Goal: Submit feedback/report problem

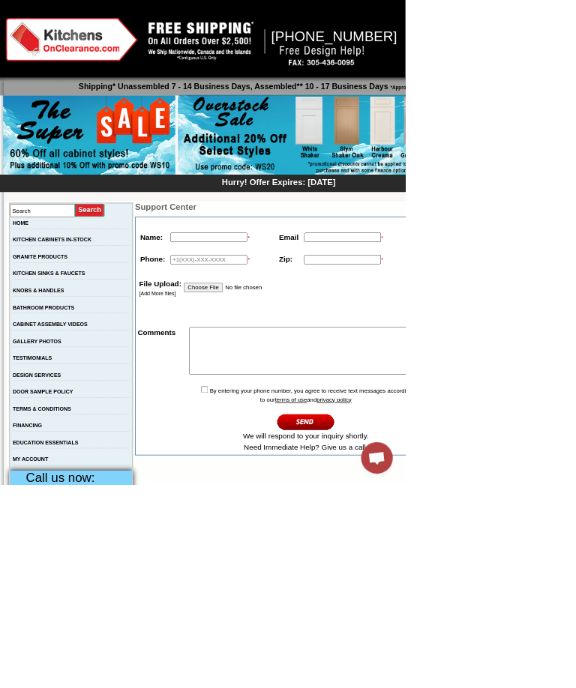
click at [575, 271] on div "Hurry! Offer Expires: [DATE]" at bounding box center [392, 260] width 787 height 25
click at [575, 270] on div "Hurry! Offer Expires: [DATE]" at bounding box center [392, 260] width 787 height 25
click at [575, 271] on div "Hurry! Offer Expires: [DATE]" at bounding box center [392, 260] width 787 height 25
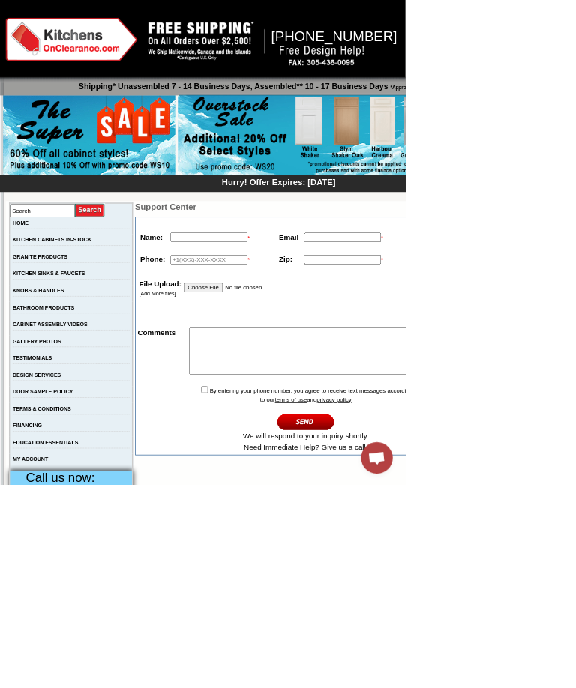
click at [575, 271] on div "Hurry! Offer Expires: [DATE]" at bounding box center [392, 260] width 787 height 25
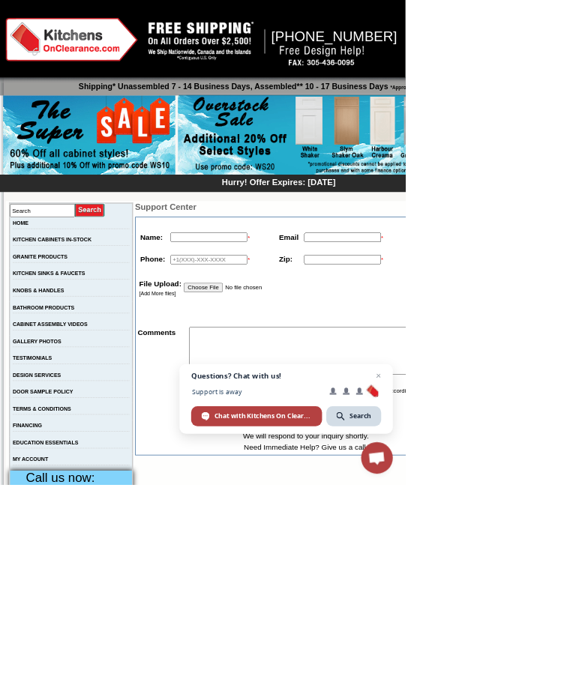
click at [575, 271] on div "Hurry! Offer Expires: [DATE]" at bounding box center [392, 260] width 787 height 25
click at [575, 270] on div "Hurry! Offer Expires: [DATE]" at bounding box center [392, 260] width 787 height 25
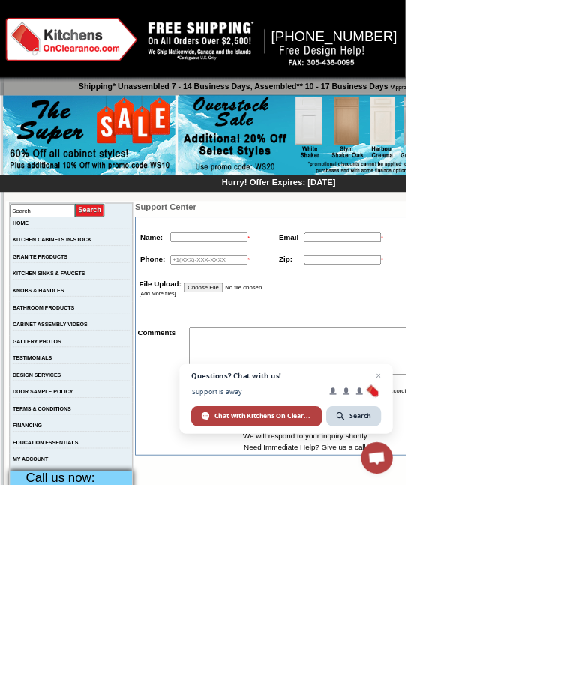
click at [575, 270] on div "Hurry! Offer Expires: [DATE]" at bounding box center [392, 260] width 787 height 25
click at [575, 271] on div "Hurry! Offer Expires: [DATE]" at bounding box center [392, 260] width 787 height 25
click at [575, 270] on div "Hurry! Offer Expires: [DATE]" at bounding box center [392, 260] width 787 height 25
click at [575, 271] on div "Hurry! Offer Expires: [DATE]" at bounding box center [392, 260] width 787 height 25
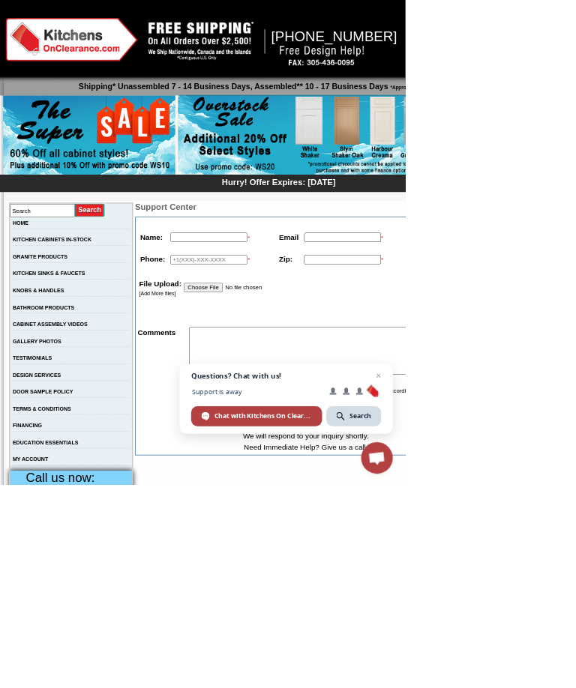
click at [575, 270] on div "Hurry! Offer Expires: [DATE]" at bounding box center [392, 260] width 787 height 25
click at [575, 269] on div "Hurry! Offer Expires: [DATE]" at bounding box center [392, 260] width 787 height 25
click at [575, 268] on div "Hurry! Offer Expires: [DATE]" at bounding box center [392, 260] width 787 height 25
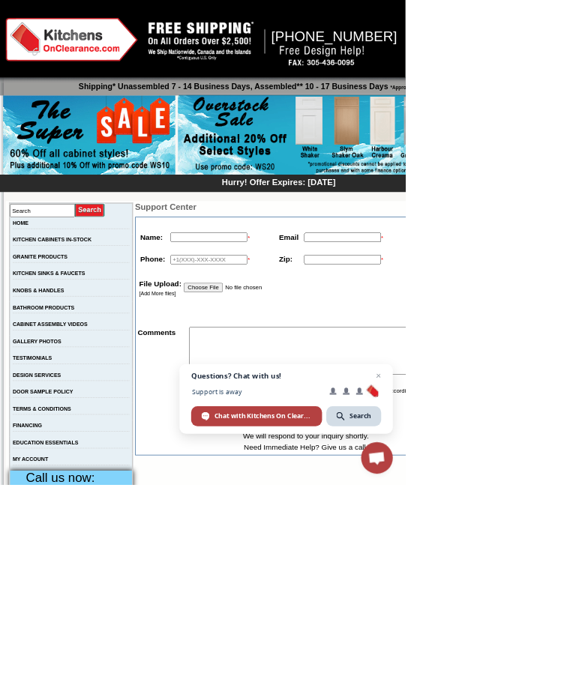
click at [575, 269] on div "Hurry! Offer Expires: [DATE]" at bounding box center [392, 260] width 787 height 25
click at [575, 266] on div "Hurry! Offer Expires: [DATE]" at bounding box center [396, 258] width 780 height 16
click at [575, 269] on div "Hurry! Offer Expires: [DATE]" at bounding box center [392, 260] width 787 height 25
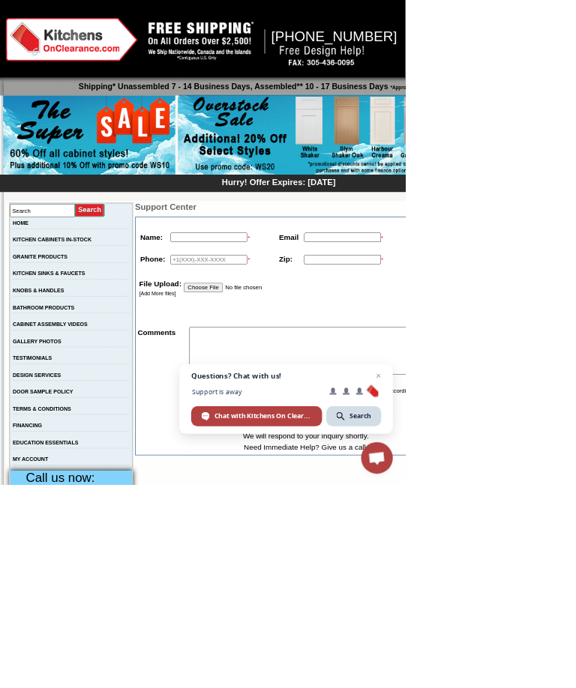
click at [575, 266] on div "Hurry! Offer Expires: [DATE]" at bounding box center [396, 258] width 780 height 16
